Goal: Information Seeking & Learning: Find specific fact

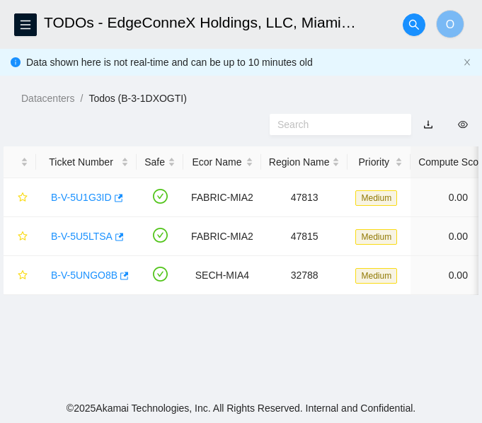
scroll to position [474, 0]
click at [93, 238] on link "B-V-5U5LTSA" at bounding box center [82, 236] width 62 height 11
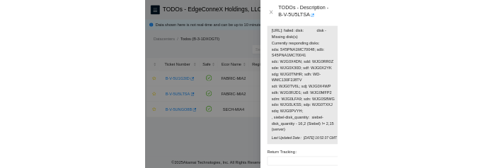
scroll to position [1767, 0]
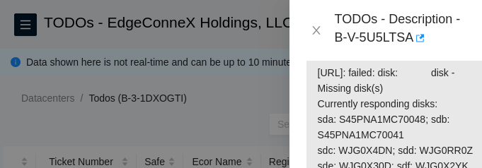
click at [325, 61] on label "Hardware Test Results" at bounding box center [360, 49] width 109 height 23
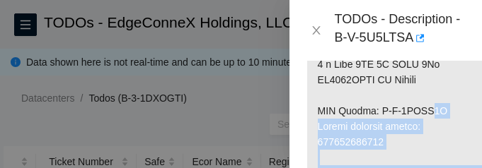
scroll to position [1215, 0]
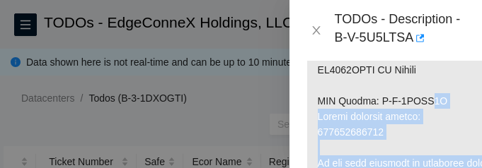
drag, startPoint x: 318, startPoint y: 115, endPoint x: 424, endPoint y: 130, distance: 107.2
click at [424, 130] on div "Problem Type Hardware Sub Type Tier 1 - Disk Error Rack Number ECX1.400.04.02 M…" at bounding box center [402, 114] width 226 height 107
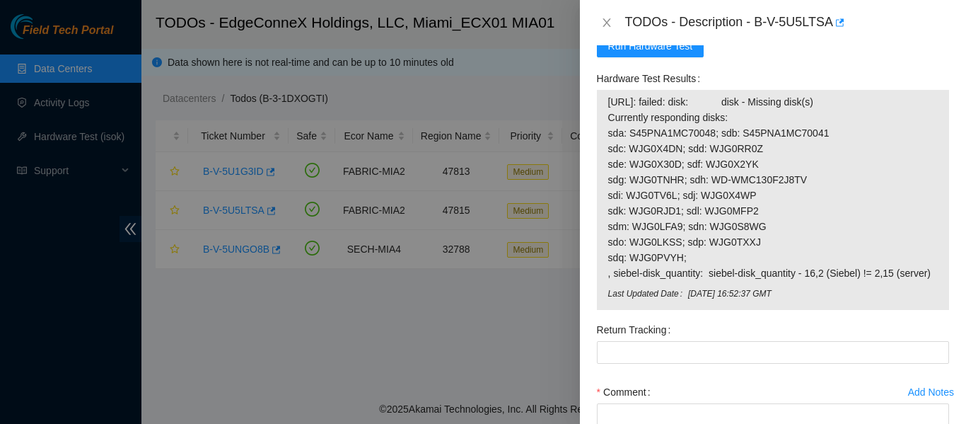
scroll to position [1319, 0]
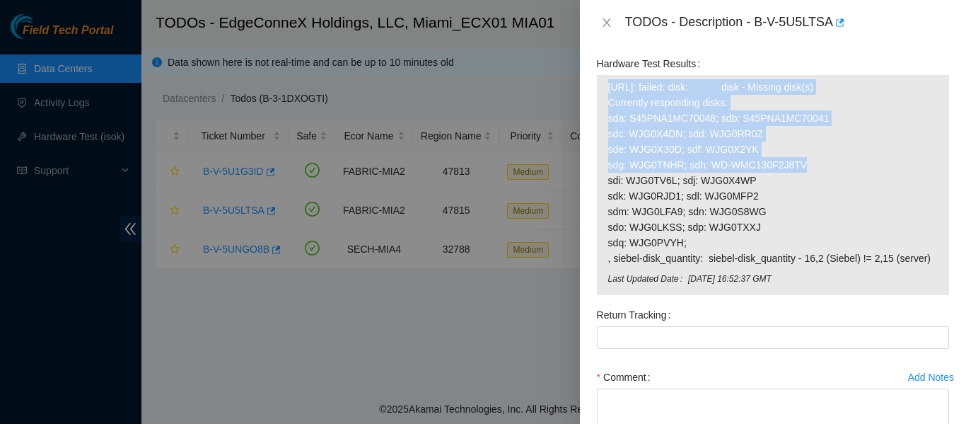
drag, startPoint x: 606, startPoint y: 134, endPoint x: 816, endPoint y: 214, distance: 224.7
click at [481, 178] on div "[URL]: failed: disk: disk - Missing disk(s) Currently responding disks: sda: S4…" at bounding box center [773, 185] width 352 height 220
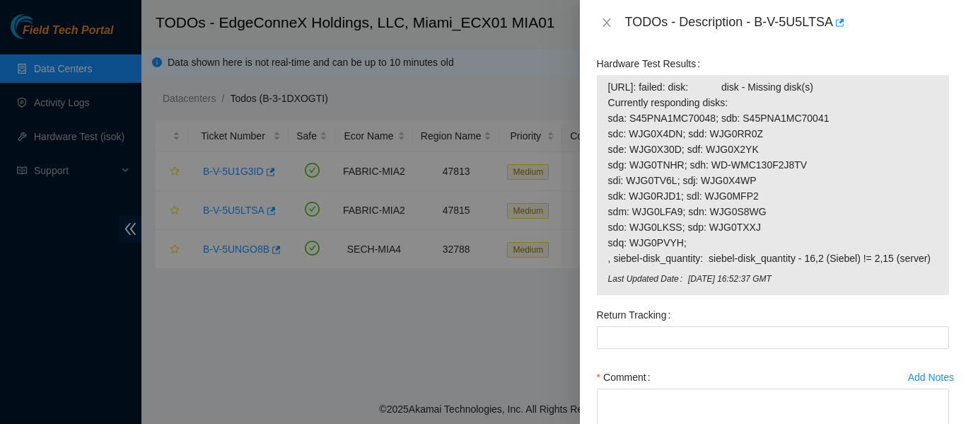
click at [481, 203] on span "[URL]: failed: disk: disk - Missing disk(s) Currently responding disks: sda: S4…" at bounding box center [773, 172] width 330 height 187
drag, startPoint x: 608, startPoint y: 118, endPoint x: 745, endPoint y: 132, distance: 137.8
click at [481, 132] on span "[URL]: failed: disk: disk - Missing disk(s) Currently responding disks: sda: S4…" at bounding box center [773, 172] width 330 height 187
drag, startPoint x: 606, startPoint y: 98, endPoint x: 927, endPoint y: 273, distance: 365.5
click at [481, 273] on div "[URL]: failed: disk: disk - Missing disk(s) Currently responding disks: sda: S4…" at bounding box center [773, 185] width 352 height 220
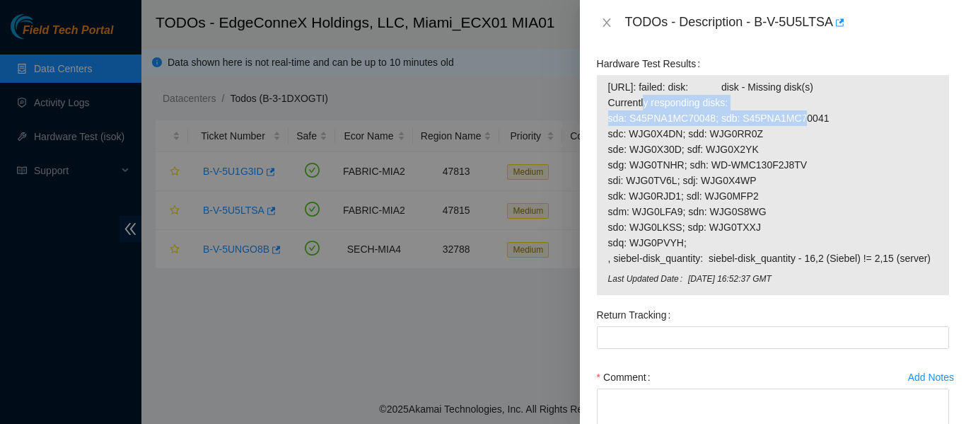
copy tbody "[URL]: failed: disk: disk - Missing disk(s) Currently responding disks: sda: S4…"
